Goal: Task Accomplishment & Management: Use online tool/utility

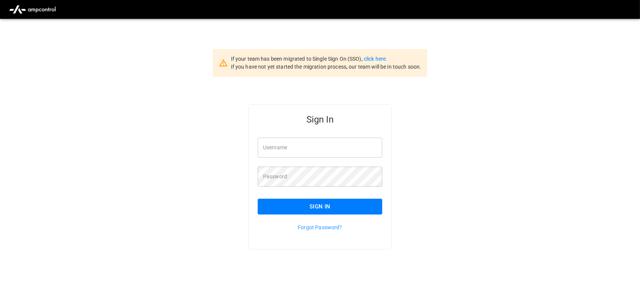
type input "**********"
click at [321, 148] on input "**********" at bounding box center [320, 148] width 125 height 20
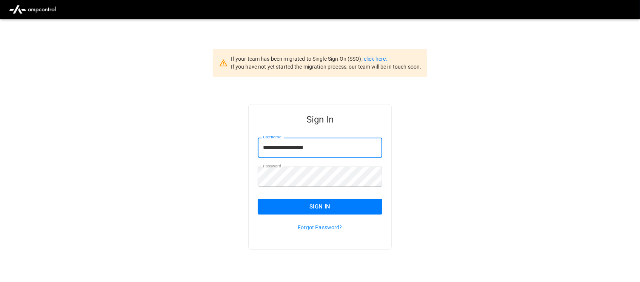
click at [313, 209] on button "Sign In" at bounding box center [320, 207] width 125 height 16
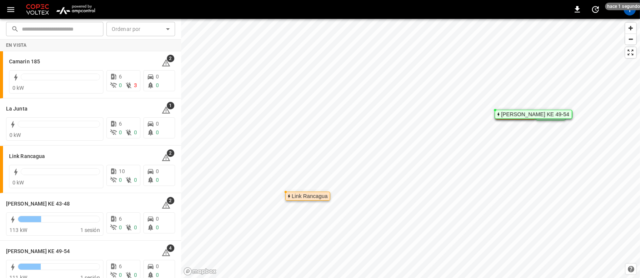
click at [80, 12] on img "menu" at bounding box center [76, 9] width 44 height 14
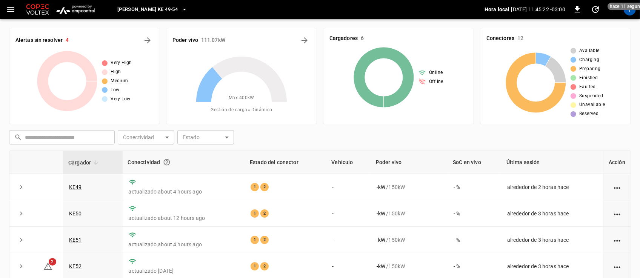
click at [183, 9] on icon "button" at bounding box center [184, 10] width 3 height 2
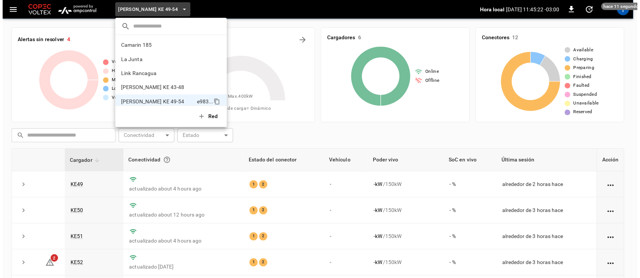
scroll to position [6, 0]
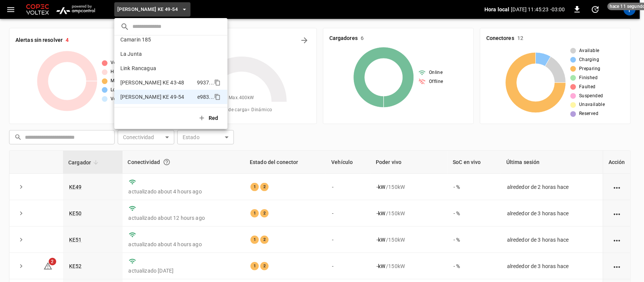
click at [158, 82] on p "Loza Colon KE 43-48" at bounding box center [157, 83] width 74 height 8
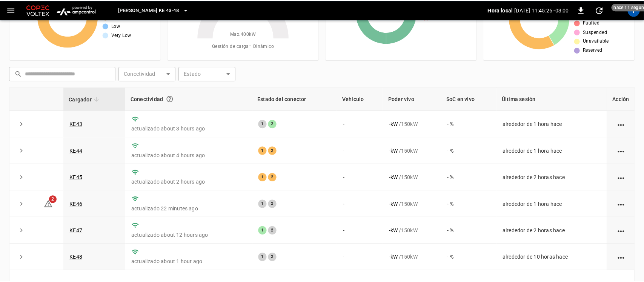
scroll to position [66, 0]
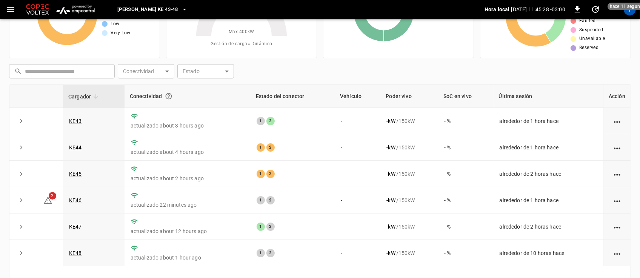
click at [181, 10] on icon "button" at bounding box center [185, 10] width 8 height 8
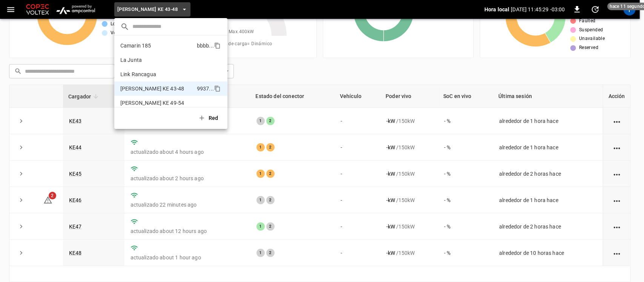
scroll to position [6, 0]
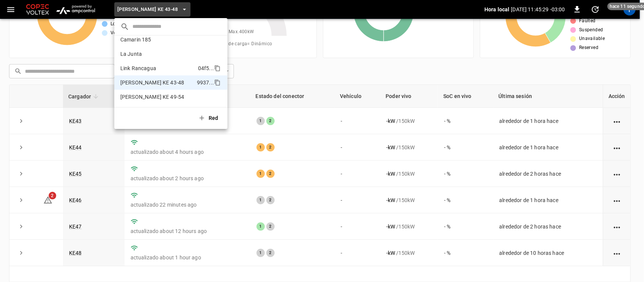
click at [141, 70] on p "Link Rancagua" at bounding box center [157, 69] width 75 height 8
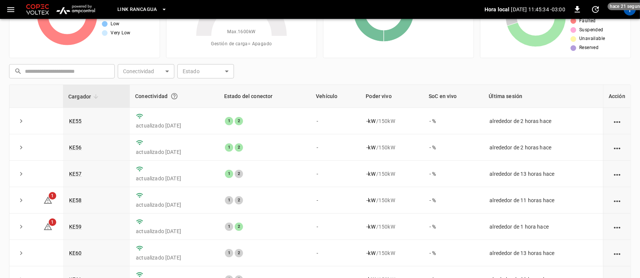
click at [163, 9] on icon "button" at bounding box center [164, 10] width 3 height 2
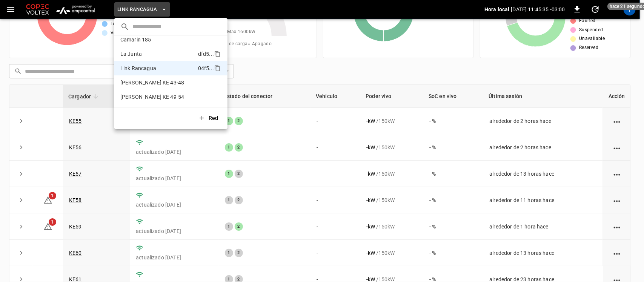
click at [141, 54] on p "La Junta" at bounding box center [157, 54] width 75 height 8
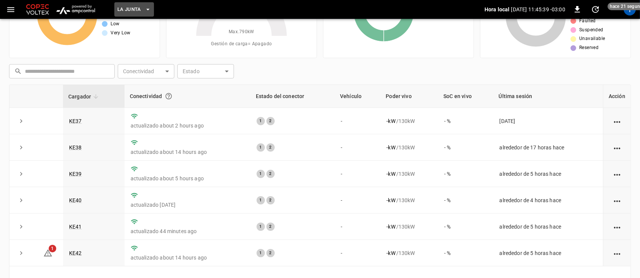
click at [147, 7] on icon "button" at bounding box center [148, 10] width 8 height 8
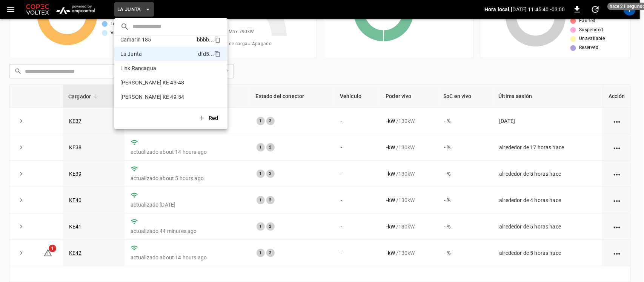
click at [133, 43] on p "Camarin 185" at bounding box center [157, 40] width 74 height 8
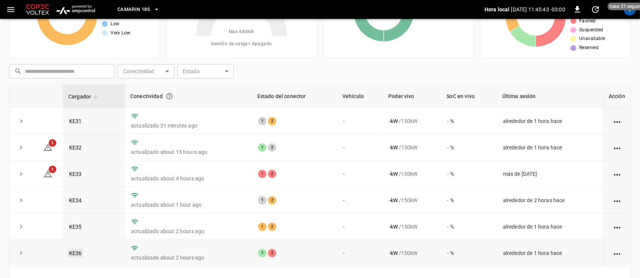
click at [78, 253] on link "KE36" at bounding box center [76, 253] width 16 height 9
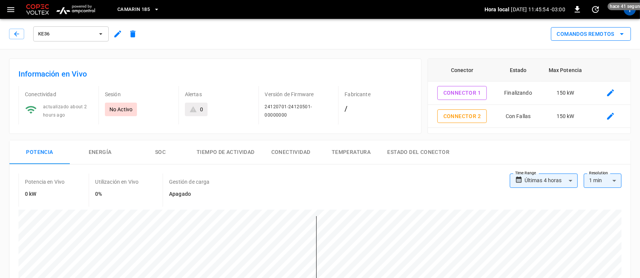
click at [602, 34] on button "Comandos Remotos" at bounding box center [591, 34] width 80 height 14
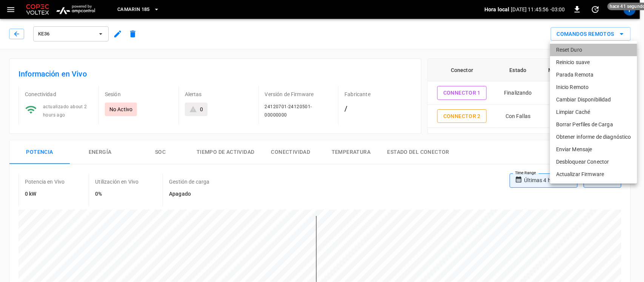
click at [586, 53] on li "Reset Duro" at bounding box center [593, 50] width 87 height 12
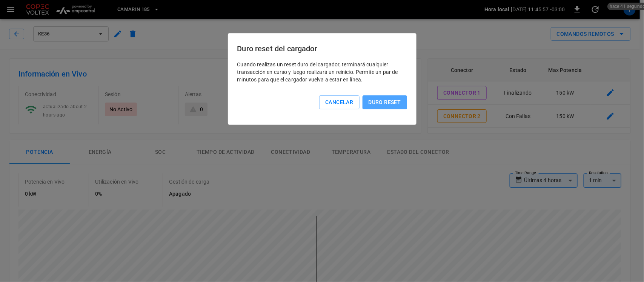
click at [389, 100] on button "Duro reset" at bounding box center [385, 102] width 45 height 14
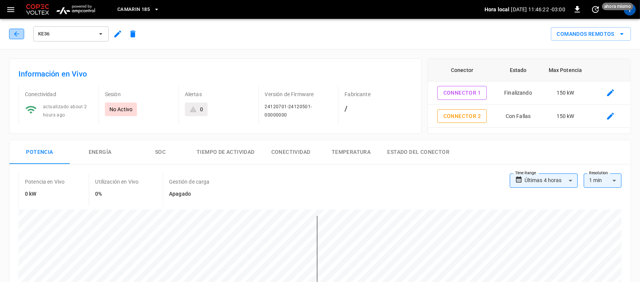
click at [11, 34] on button "button" at bounding box center [16, 34] width 15 height 11
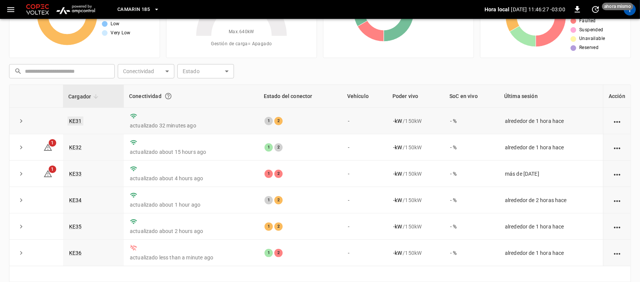
click at [72, 118] on link "KE31" at bounding box center [76, 121] width 16 height 9
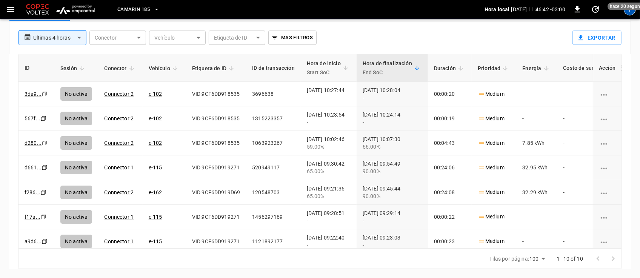
click at [634, 12] on div "T" at bounding box center [630, 9] width 12 height 12
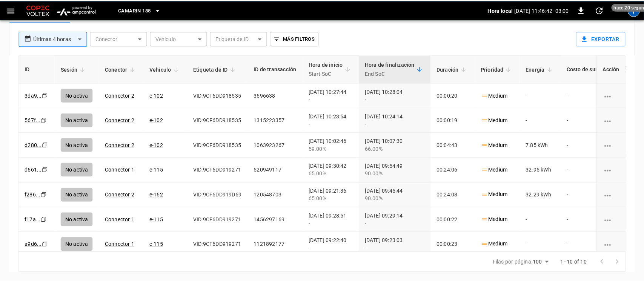
scroll to position [383, 0]
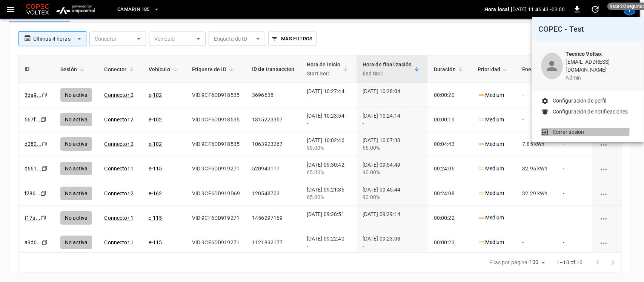
click at [580, 128] on p "Cerrar sesión" at bounding box center [569, 132] width 32 height 8
